Goal: Task Accomplishment & Management: Manage account settings

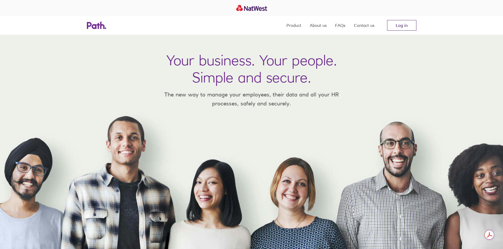
click at [401, 25] on link "Log in" at bounding box center [401, 25] width 29 height 11
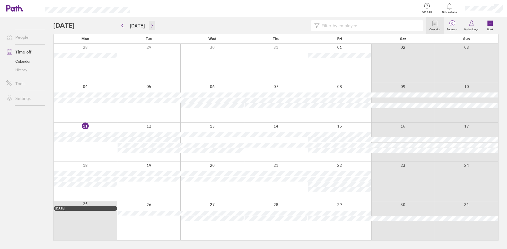
click at [151, 23] on button "button" at bounding box center [152, 25] width 7 height 9
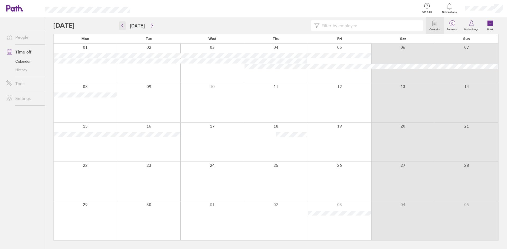
click at [123, 26] on icon "button" at bounding box center [122, 25] width 4 height 4
